Goal: Task Accomplishment & Management: Manage account settings

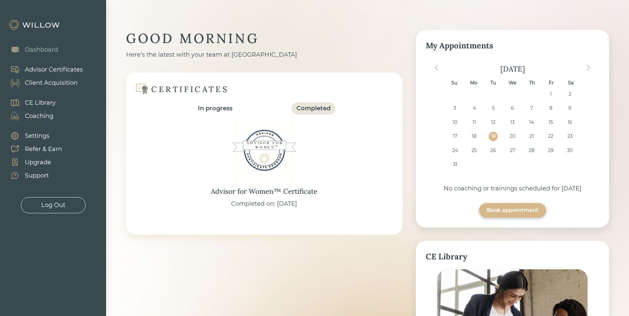
click at [57, 85] on div "Client Acquisition" at bounding box center [51, 83] width 53 height 9
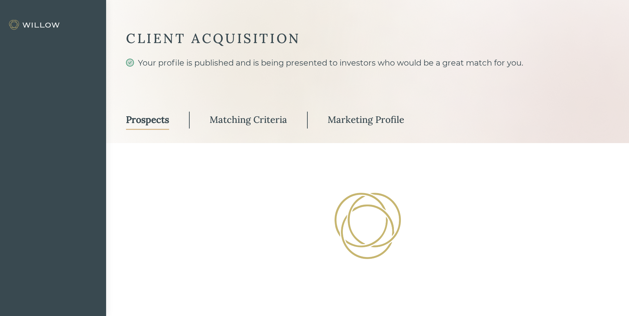
select select "3"
select select "2"
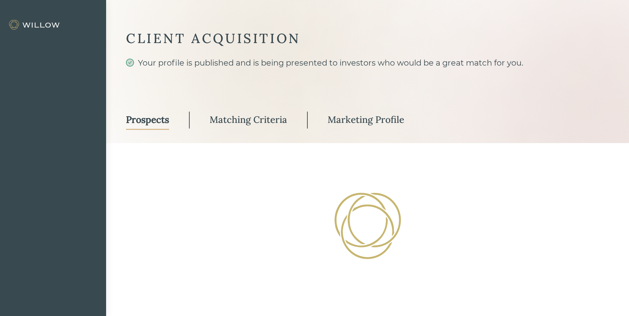
select select "10"
select select "2"
select select "10"
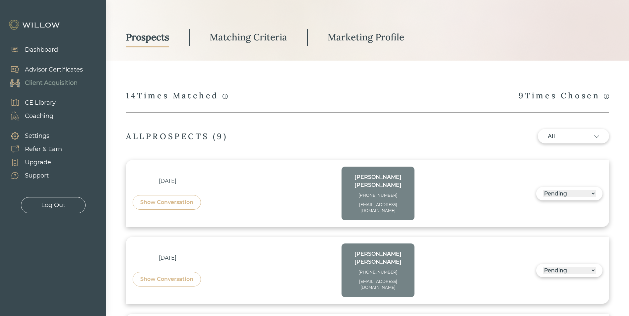
scroll to position [99, 0]
